Goal: Information Seeking & Learning: Learn about a topic

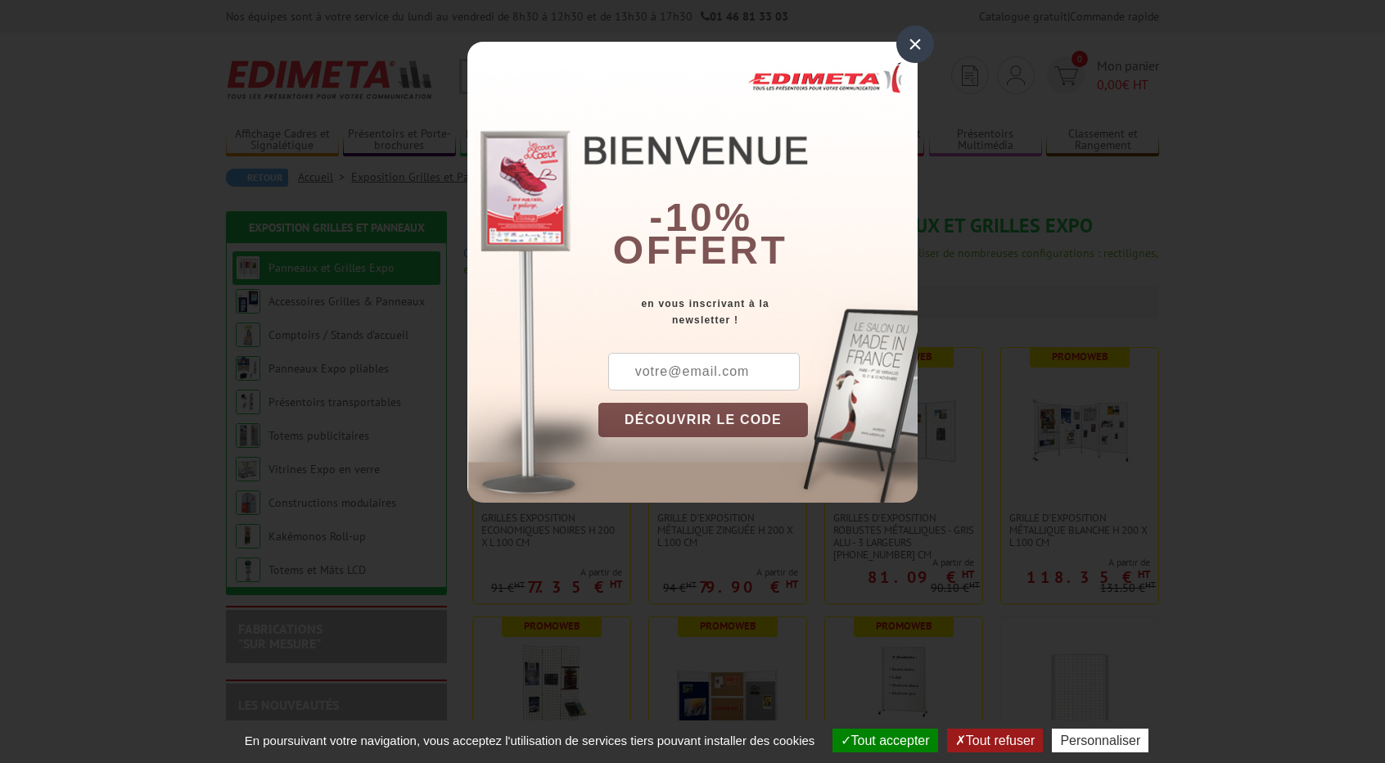
click at [910, 41] on div "×" at bounding box center [915, 44] width 38 height 38
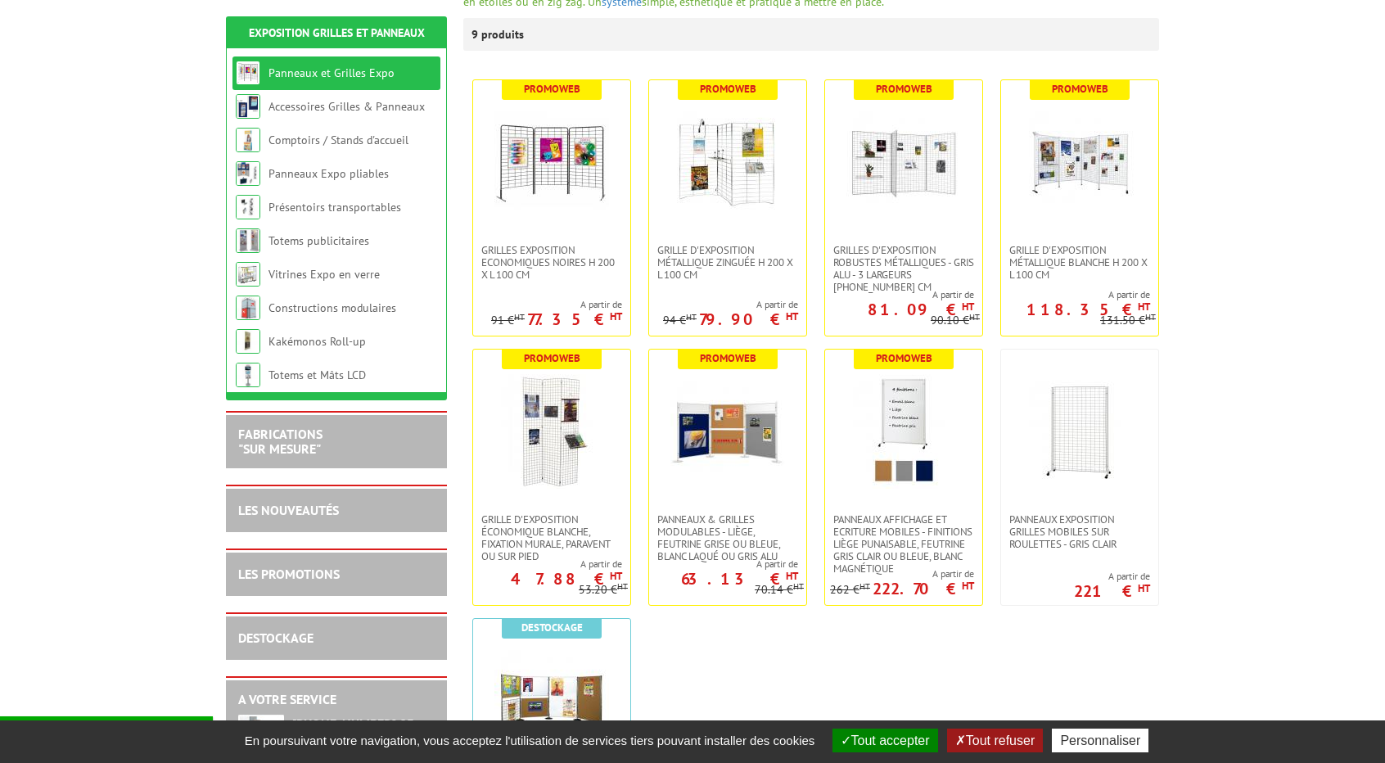
scroll to position [268, 0]
click at [899, 422] on img at bounding box center [903, 430] width 115 height 115
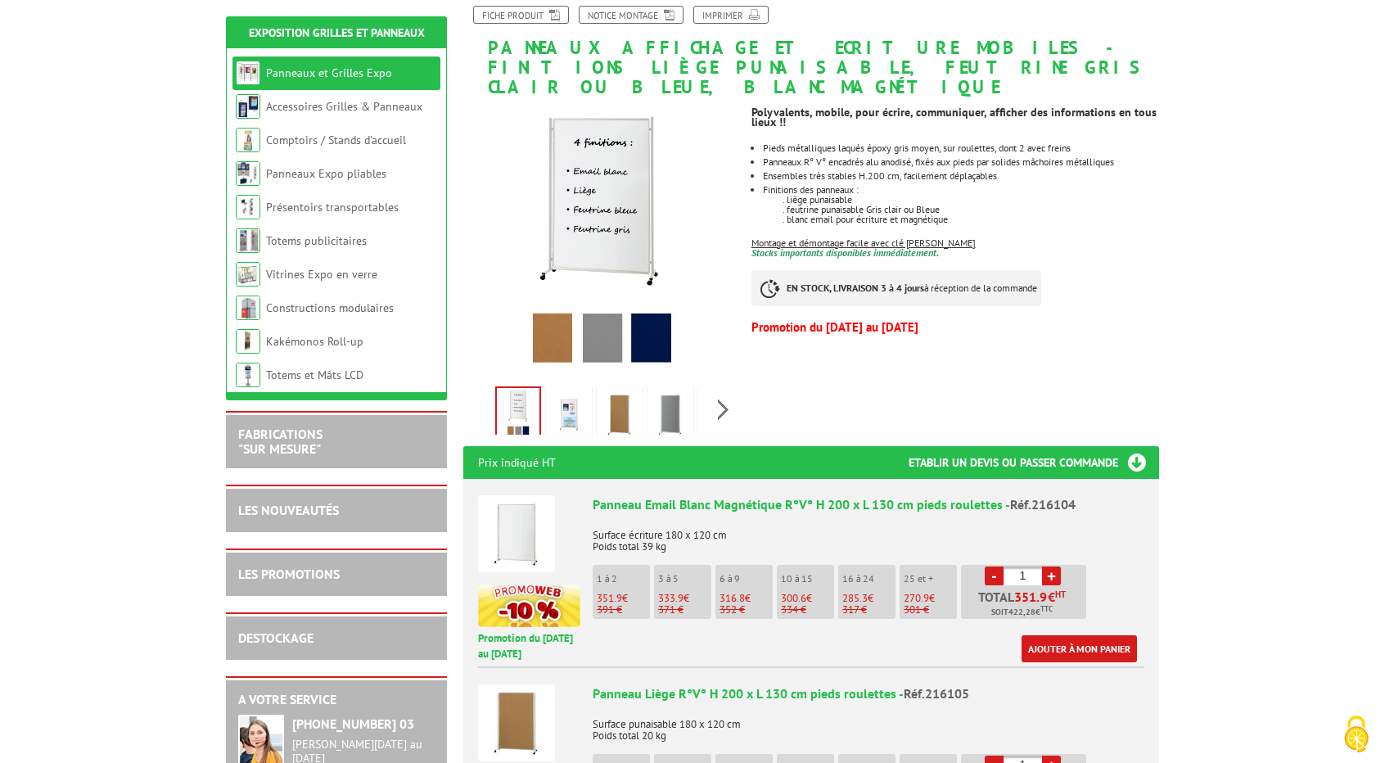
scroll to position [250, 0]
click at [1082, 564] on li "- 1 + Total 351.9 € HT Soit 422,28 € TTC" at bounding box center [1023, 591] width 125 height 54
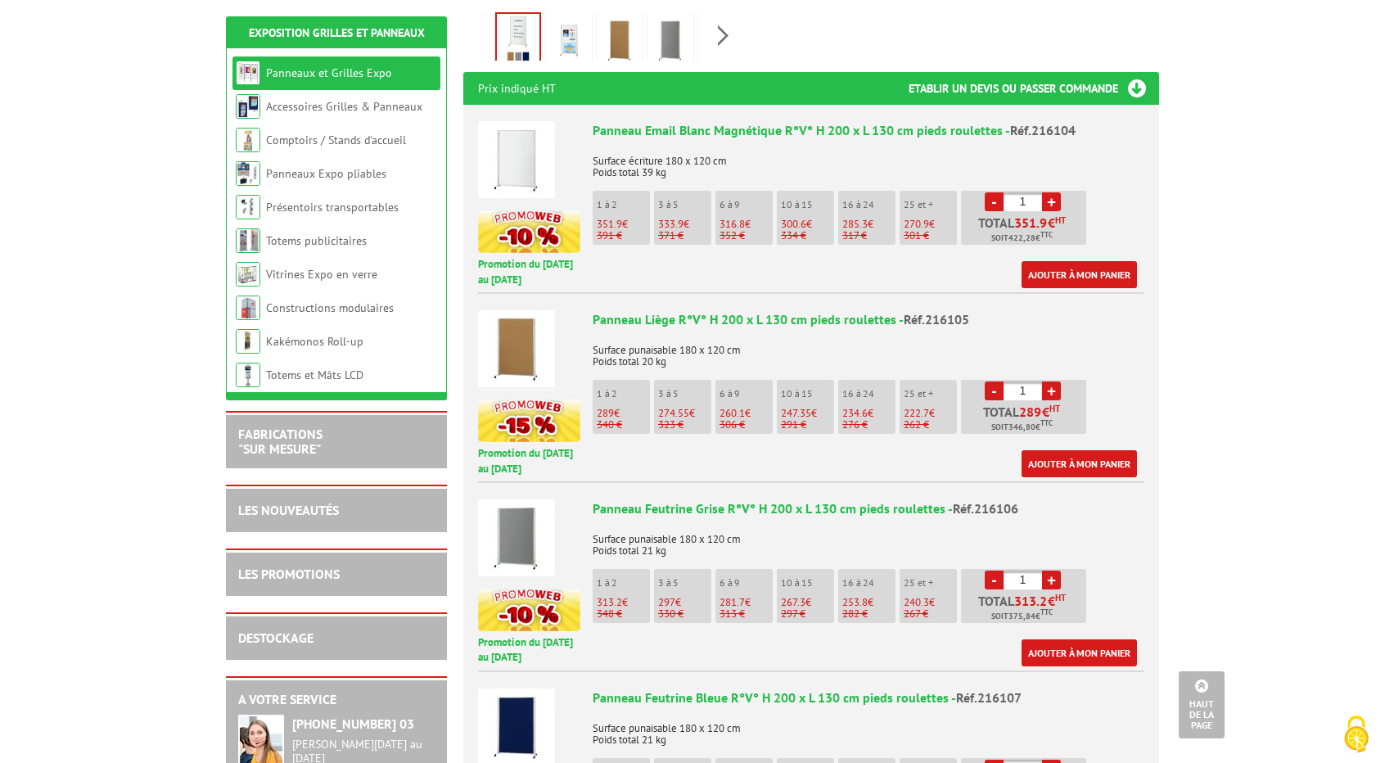
scroll to position [618, 0]
